Goal: Task Accomplishment & Management: Manage account settings

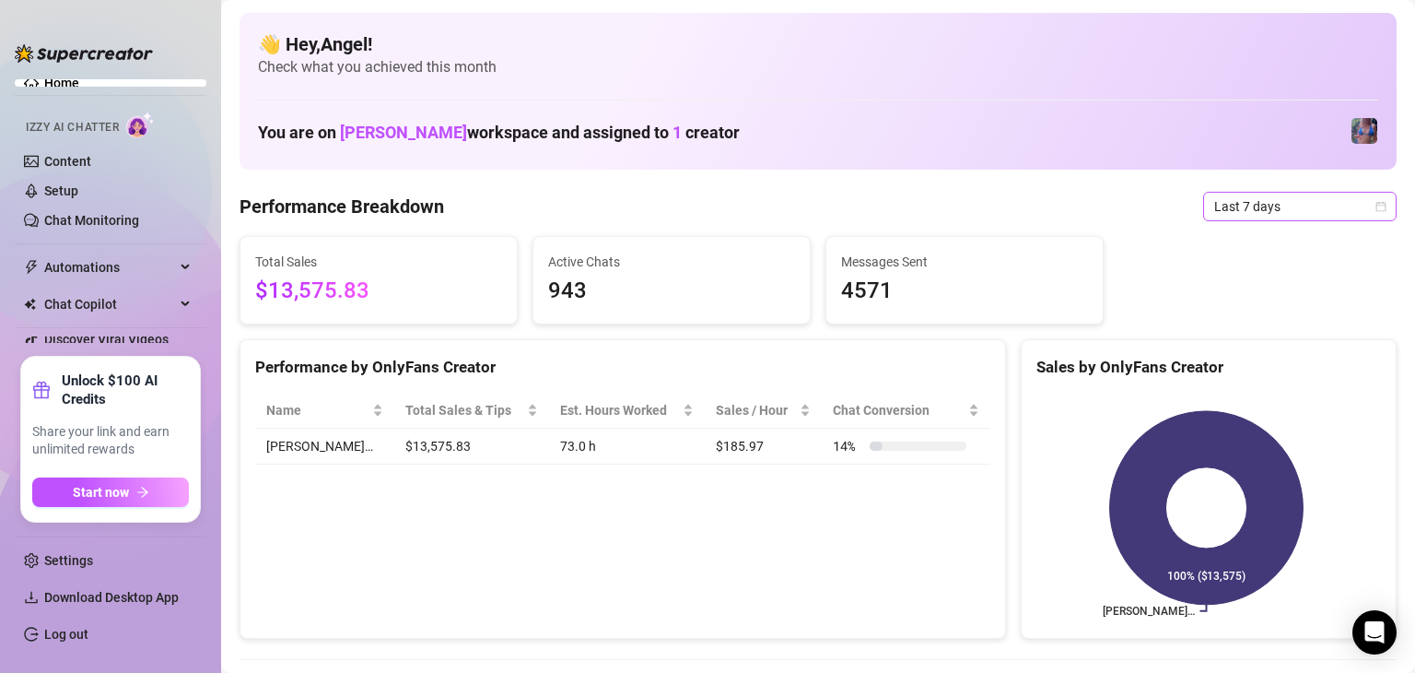
click at [1267, 211] on span "Last 7 days" at bounding box center [1299, 207] width 171 height 28
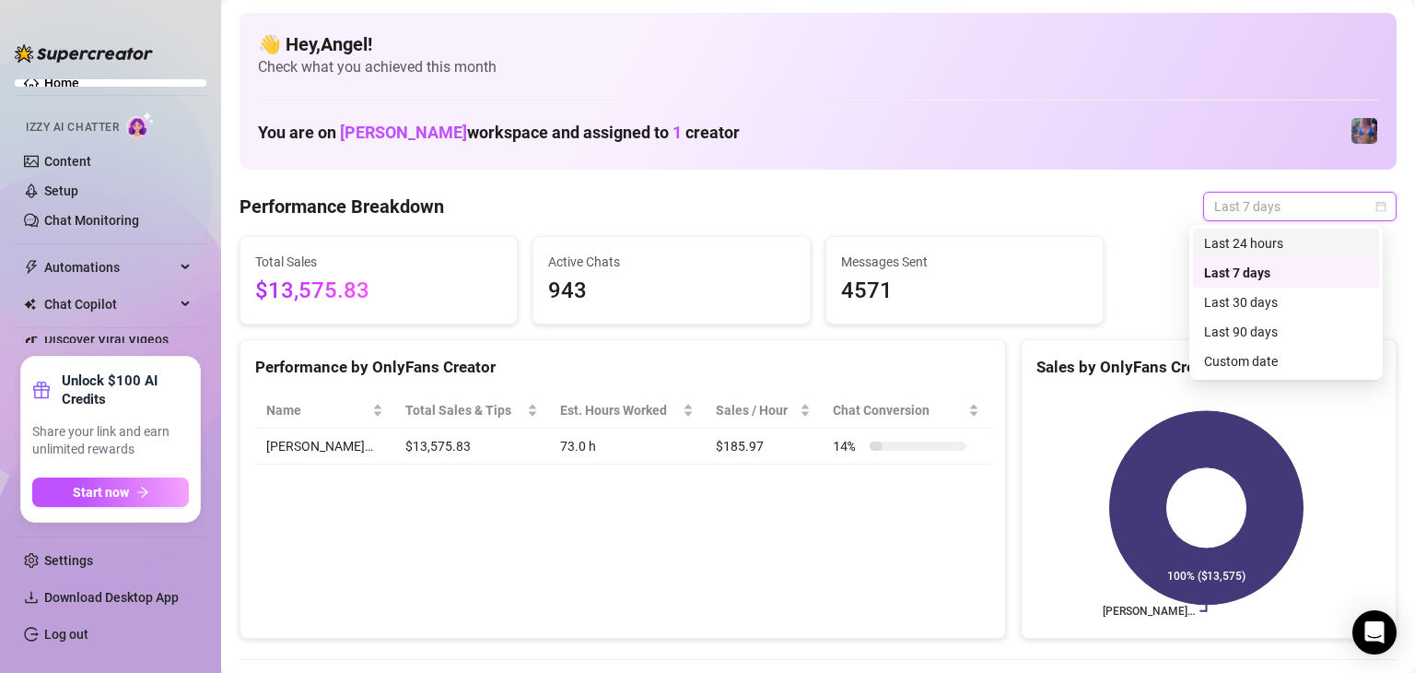
click at [1273, 232] on div "Last 24 hours" at bounding box center [1286, 243] width 186 height 29
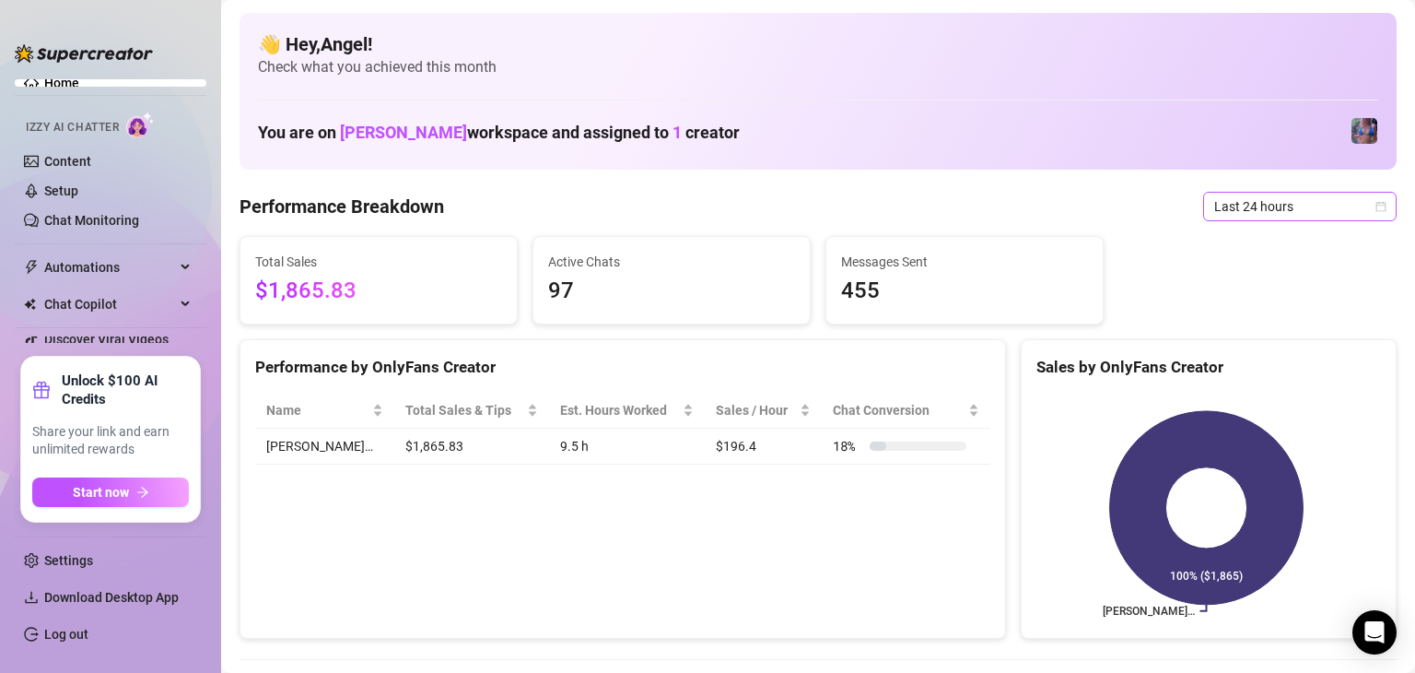
click at [1275, 200] on span "Last 24 hours" at bounding box center [1299, 207] width 171 height 28
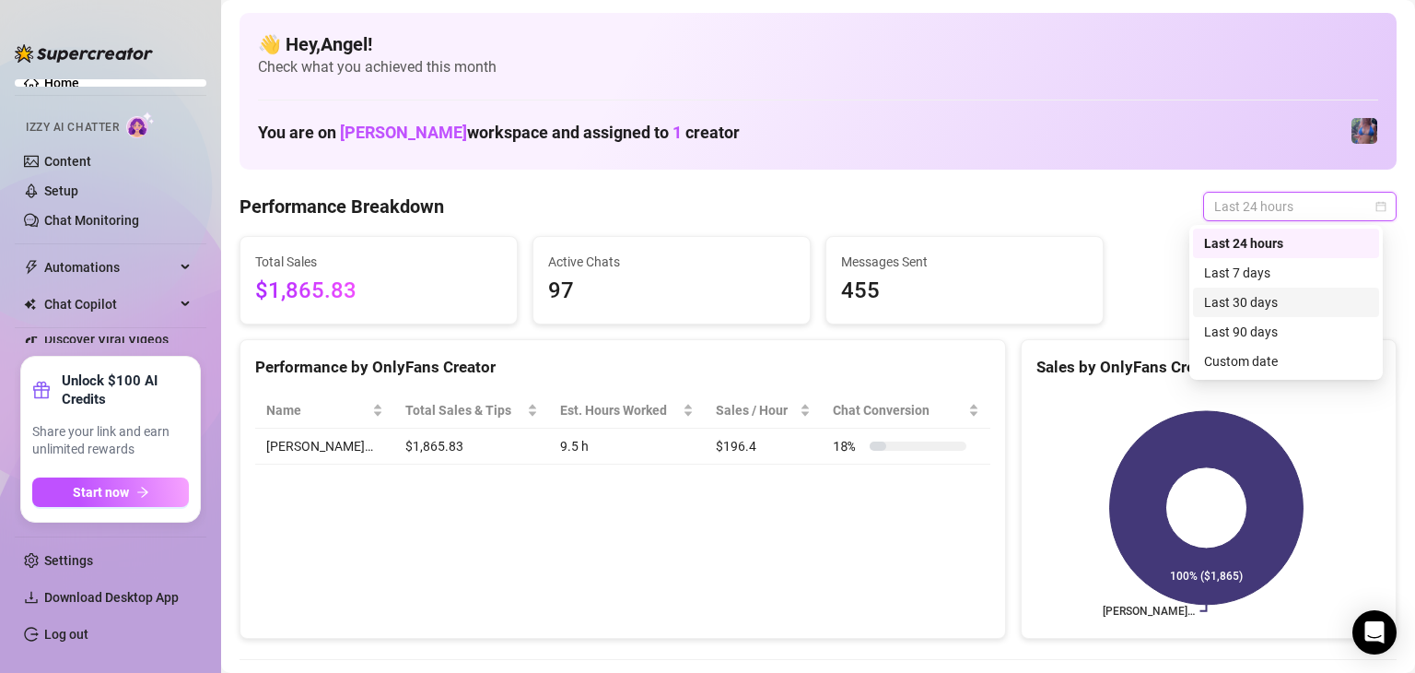
click at [921, 163] on div "👋 Hey, [PERSON_NAME] ! Check what you achieved this month You are on [PERSON_NA…" at bounding box center [818, 91] width 1157 height 157
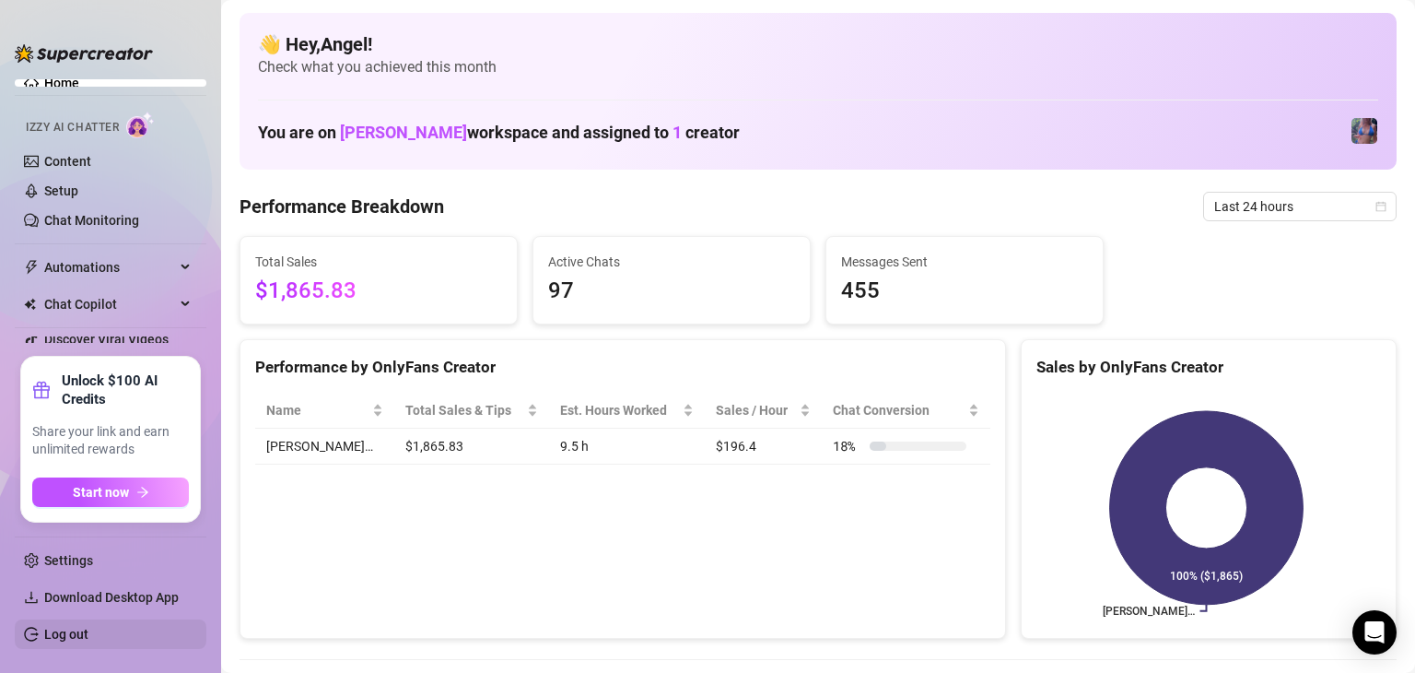
click at [88, 627] on link "Log out" at bounding box center [66, 634] width 44 height 15
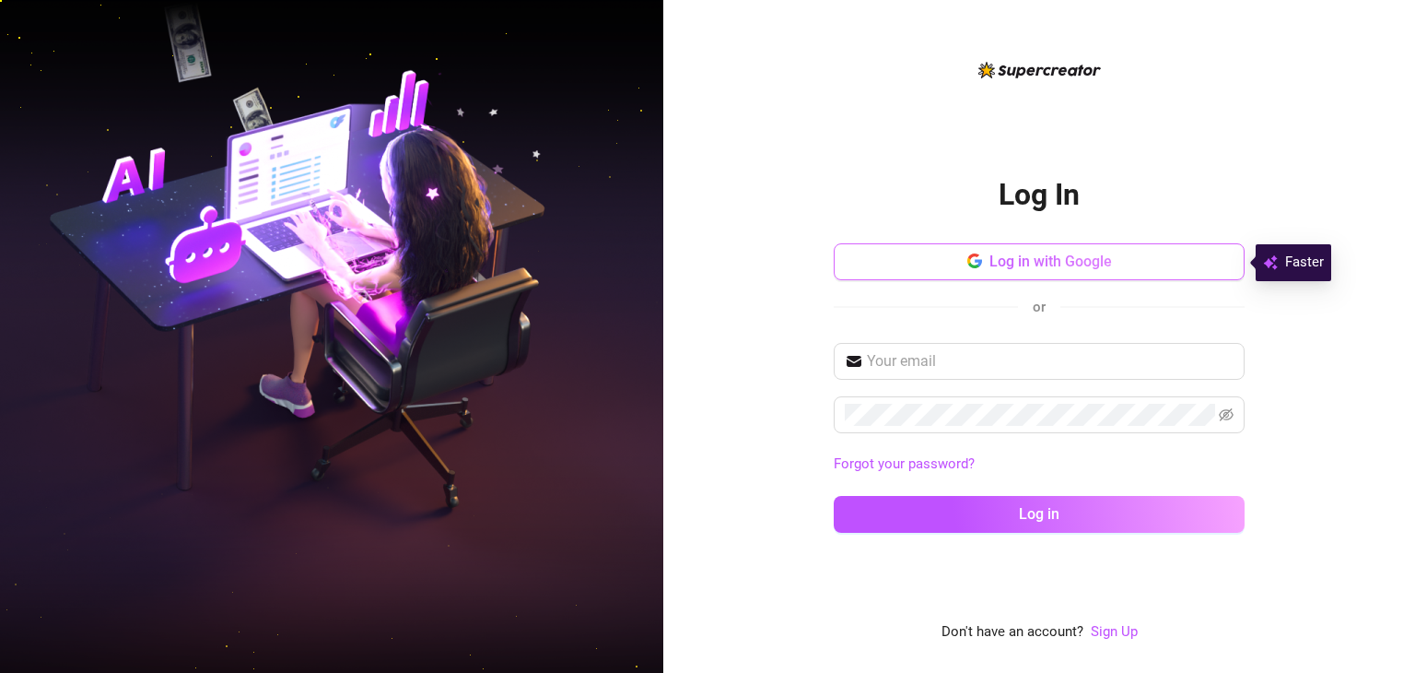
click at [1016, 268] on span "Log in with Google" at bounding box center [1051, 261] width 123 height 18
